Goal: Entertainment & Leisure: Consume media (video, audio)

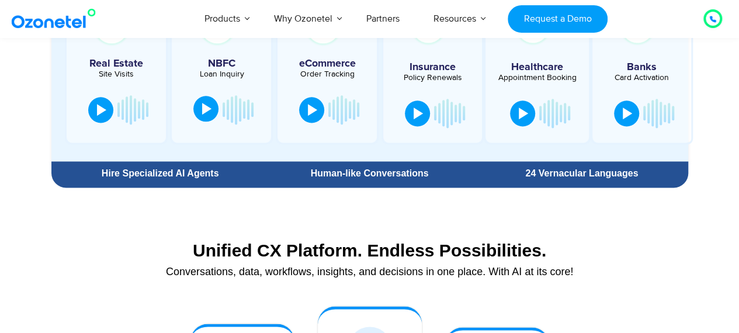
click at [210, 121] on button at bounding box center [205, 109] width 25 height 26
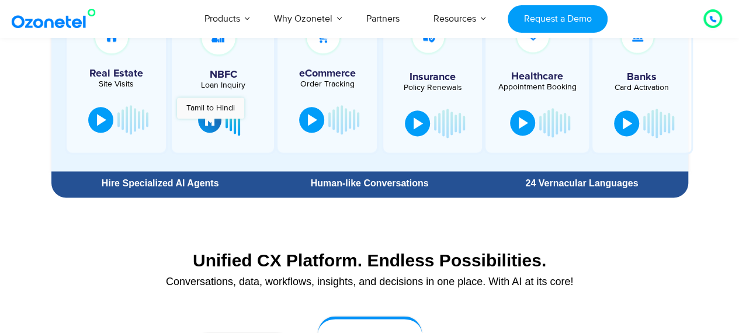
scroll to position [710, 0]
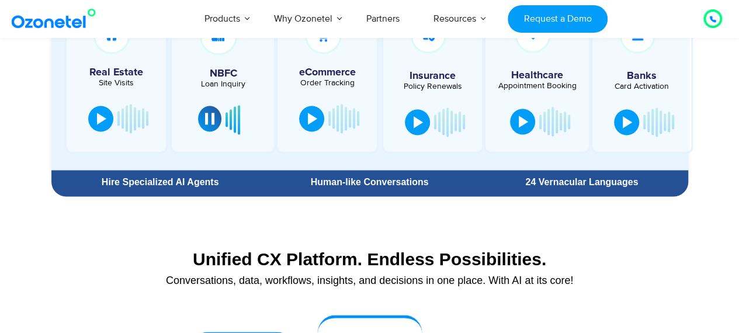
click at [210, 123] on div at bounding box center [209, 119] width 9 height 12
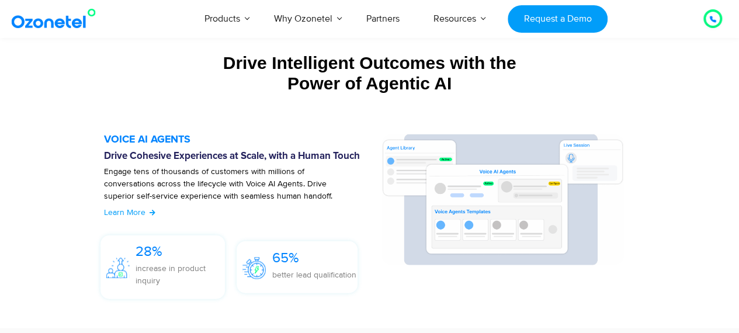
scroll to position [1257, 0]
